Goal: Task Accomplishment & Management: Manage account settings

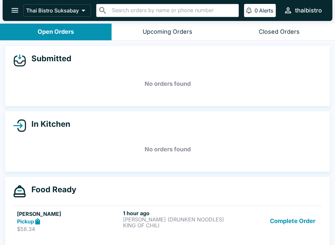
click at [300, 224] on button "Complete Order" at bounding box center [292, 221] width 51 height 23
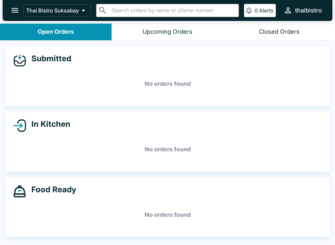
scroll to position [1, 0]
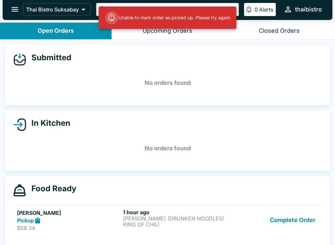
click at [289, 220] on button "Complete Order" at bounding box center [292, 220] width 51 height 23
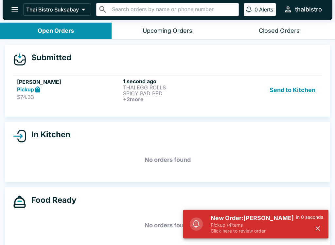
click at [266, 223] on p "Pickup / 4 items" at bounding box center [253, 225] width 85 height 6
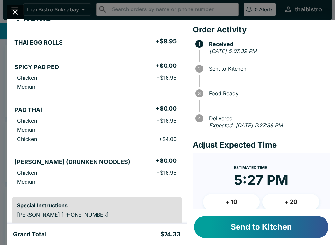
scroll to position [47, 0]
click at [274, 234] on button "Send to Kitchen" at bounding box center [261, 227] width 134 height 22
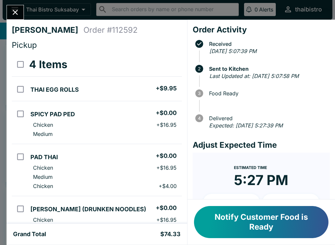
scroll to position [0, 0]
click at [14, 16] on icon "Close" at bounding box center [15, 12] width 9 height 9
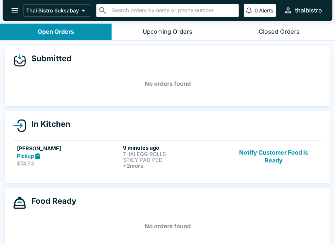
click at [64, 160] on p "$74.33" at bounding box center [68, 163] width 103 height 7
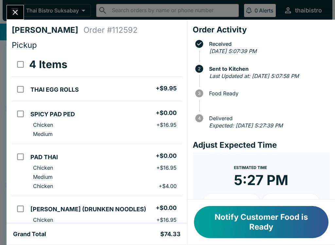
click at [13, 11] on icon "Close" at bounding box center [15, 12] width 9 height 9
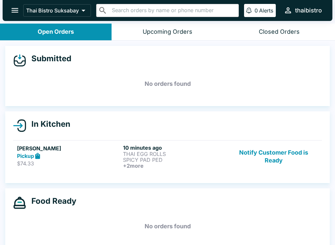
click at [213, 148] on h6 "10 minutes ago" at bounding box center [174, 147] width 103 height 7
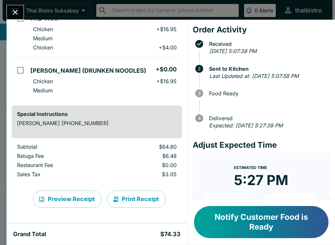
scroll to position [138, 0]
click at [283, 230] on button "Notify Customer Food is Ready" at bounding box center [261, 222] width 134 height 32
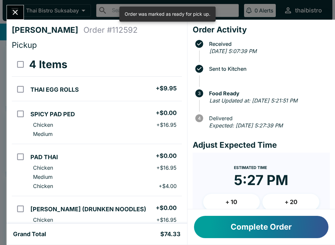
scroll to position [0, 0]
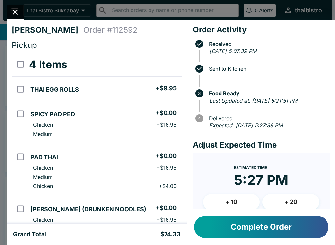
click at [22, 10] on button "Close" at bounding box center [15, 12] width 17 height 14
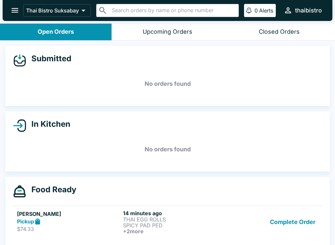
click at [155, 35] on div "Upcoming Orders" at bounding box center [168, 32] width 50 height 8
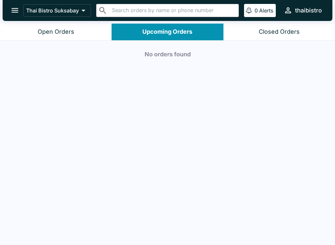
click at [42, 39] on button "Open Orders" at bounding box center [56, 32] width 112 height 17
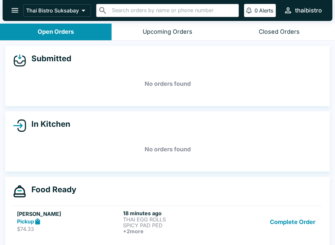
click at [193, 24] on button "Upcoming Orders" at bounding box center [168, 32] width 112 height 17
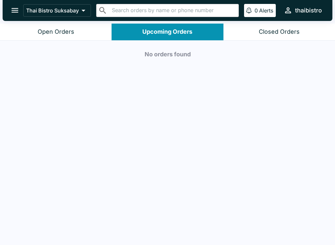
click at [285, 29] on div "Closed Orders" at bounding box center [279, 32] width 41 height 8
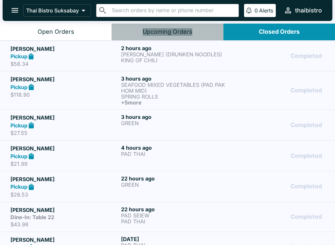
click at [203, 35] on button "Upcoming Orders" at bounding box center [168, 32] width 112 height 17
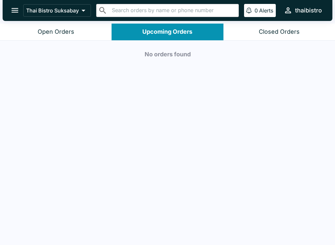
click at [86, 28] on button "Open Orders" at bounding box center [56, 32] width 112 height 17
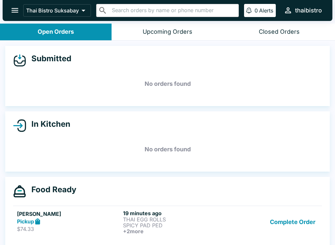
click at [285, 221] on button "Complete Order" at bounding box center [292, 222] width 51 height 24
